Goal: Find contact information

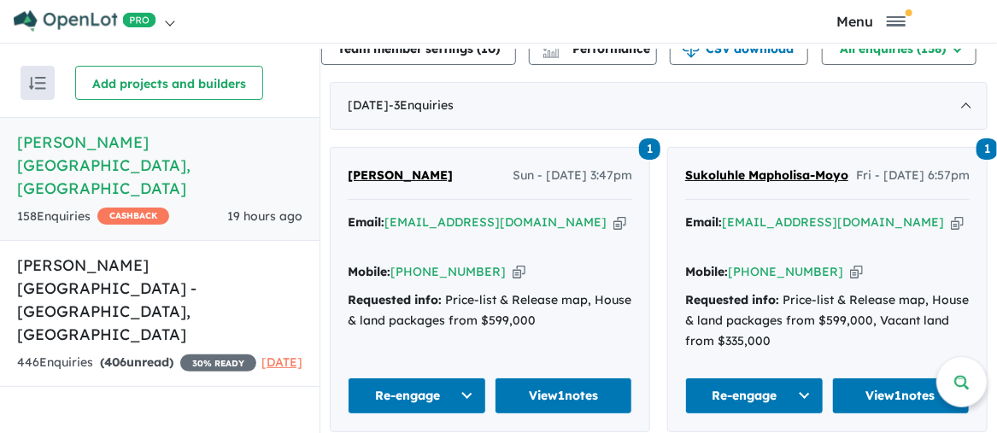
scroll to position [683, 0]
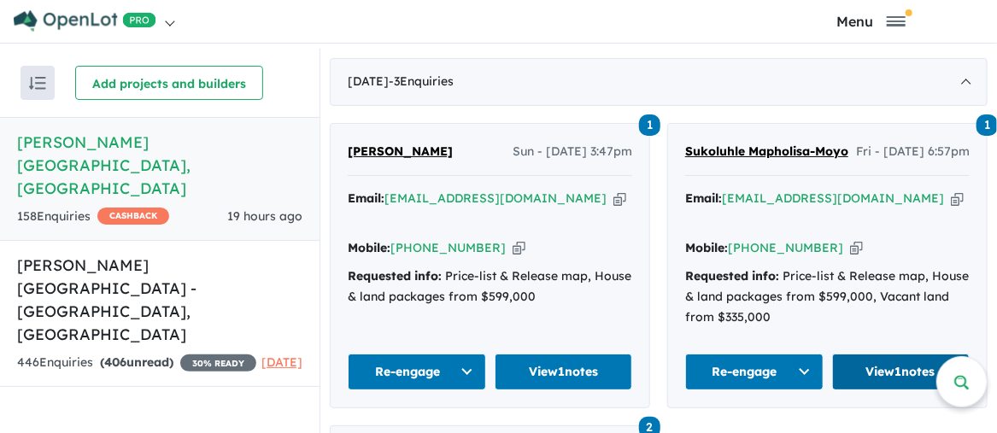
click at [889, 371] on link "View 1 notes" at bounding box center [901, 372] width 138 height 37
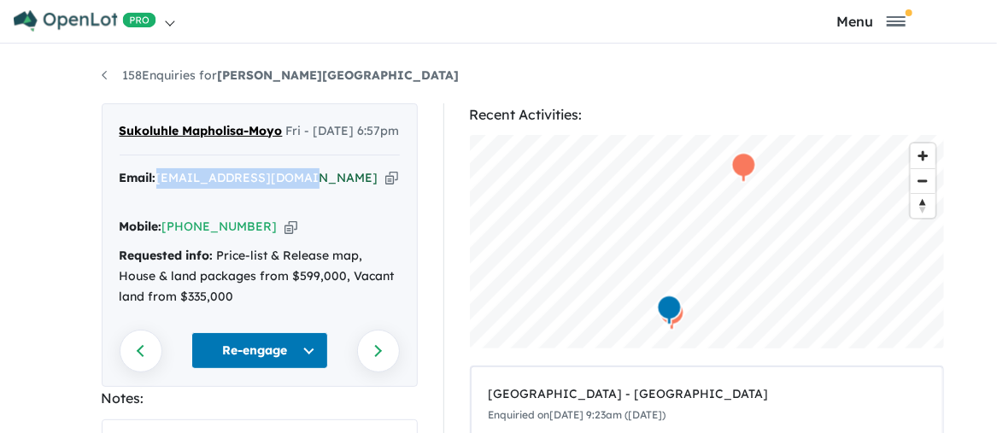
drag, startPoint x: 153, startPoint y: 197, endPoint x: 296, endPoint y: 200, distance: 143.6
click at [296, 200] on div "Email: mapholisass@gmail.com Copied!" at bounding box center [260, 188] width 280 height 41
copy link "[EMAIL_ADDRESS][DOMAIN_NAME]"
